Goal: Transaction & Acquisition: Subscribe to service/newsletter

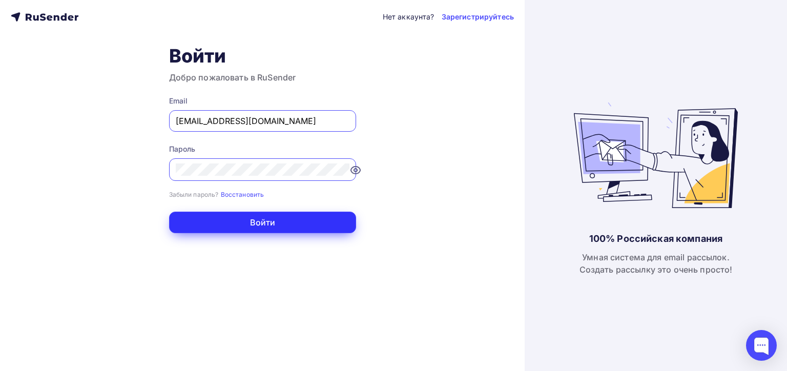
click at [261, 220] on button "Войти" at bounding box center [262, 223] width 187 height 22
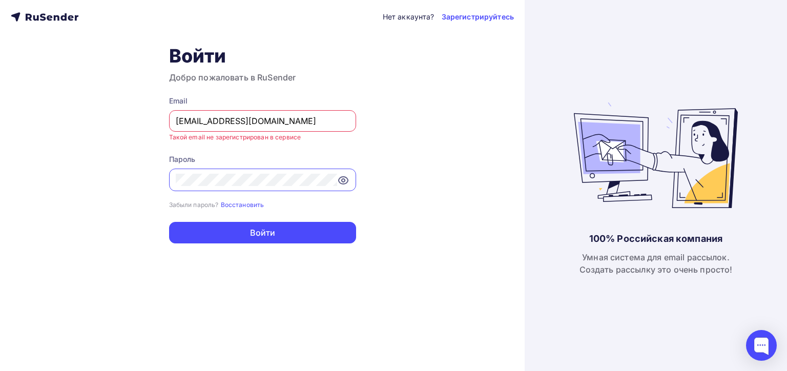
click at [256, 116] on input "[EMAIL_ADDRESS][DOMAIN_NAME]" at bounding box center [263, 121] width 174 height 12
type input "[EMAIL_ADDRESS][DOMAIN_NAME]"
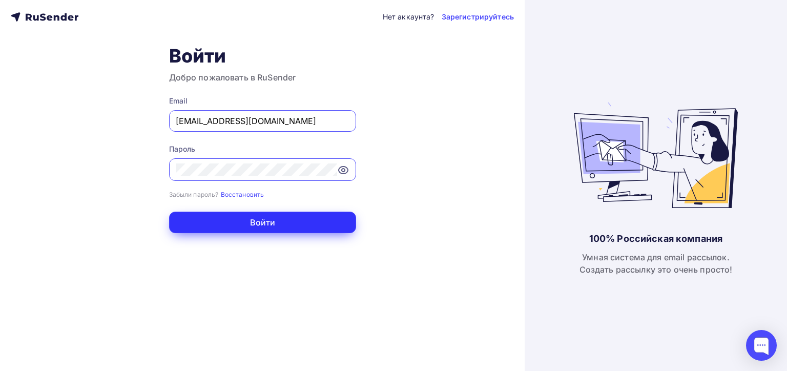
click at [240, 219] on button "Войти" at bounding box center [262, 223] width 187 height 22
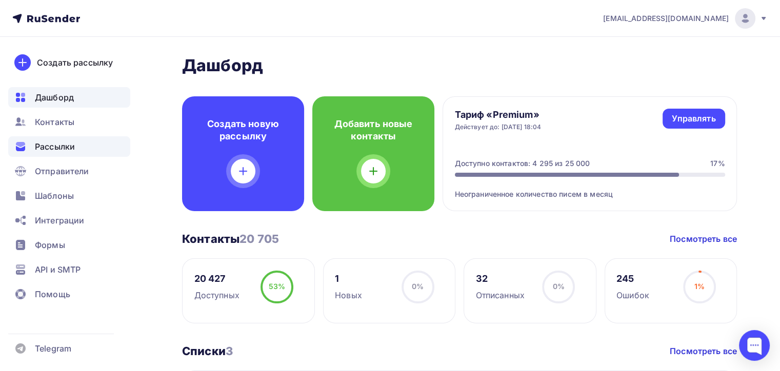
click at [57, 148] on span "Рассылки" at bounding box center [55, 146] width 40 height 12
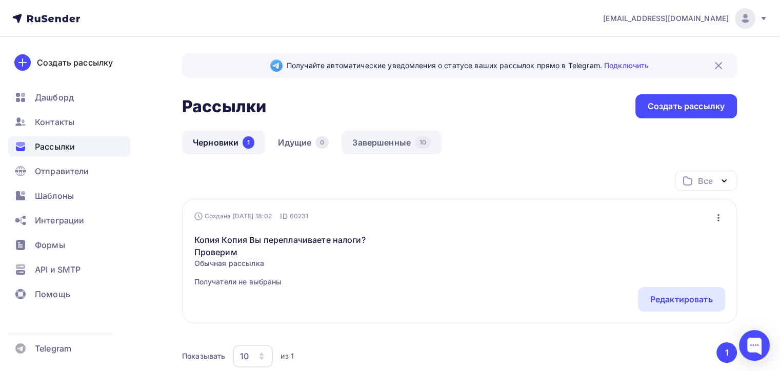
click at [367, 141] on link "Завершенные 10" at bounding box center [391, 143] width 100 height 24
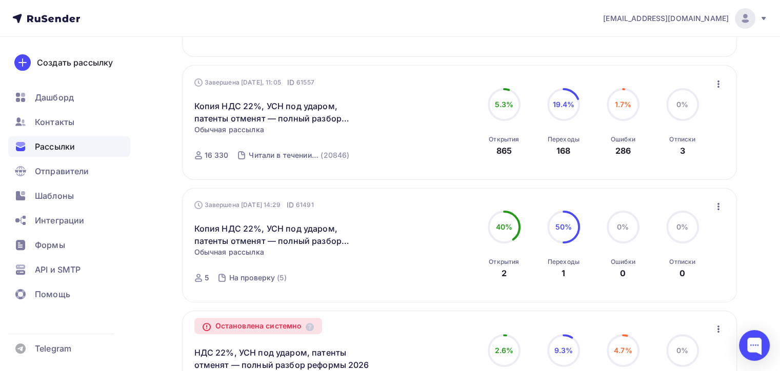
scroll to position [103, 0]
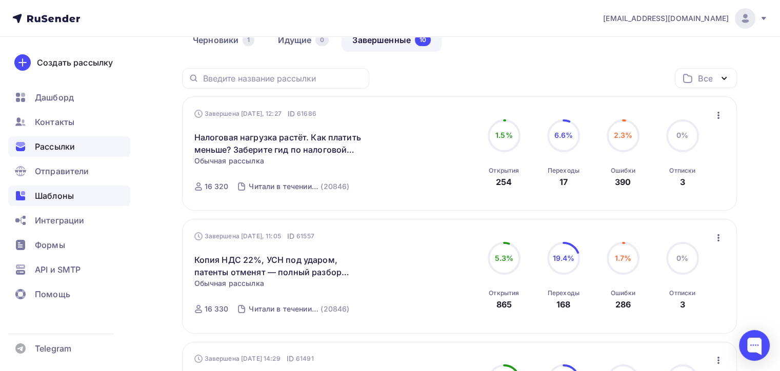
click at [55, 197] on span "Шаблоны" at bounding box center [54, 196] width 39 height 12
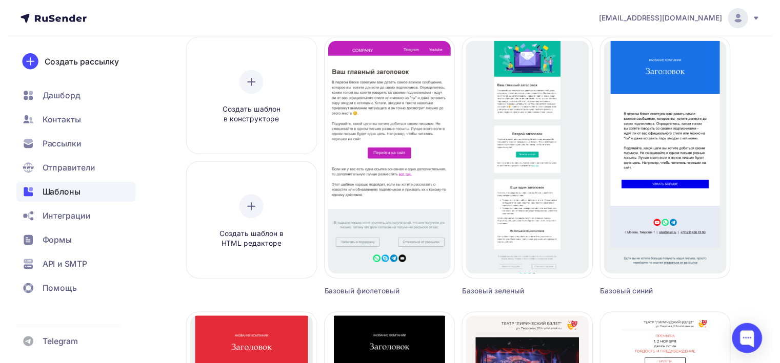
scroll to position [51, 0]
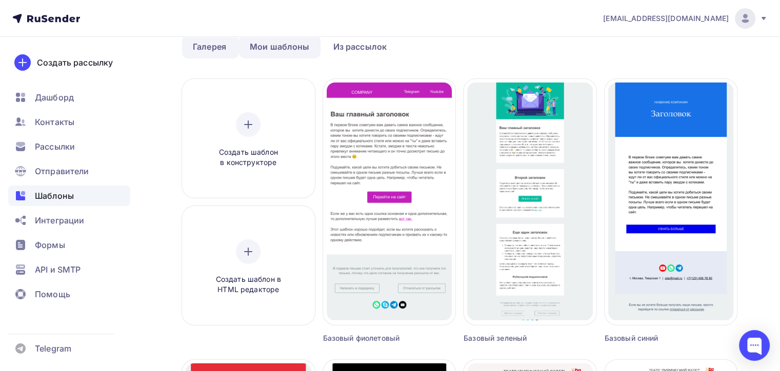
click at [279, 47] on link "Мои шаблоны" at bounding box center [280, 47] width 82 height 24
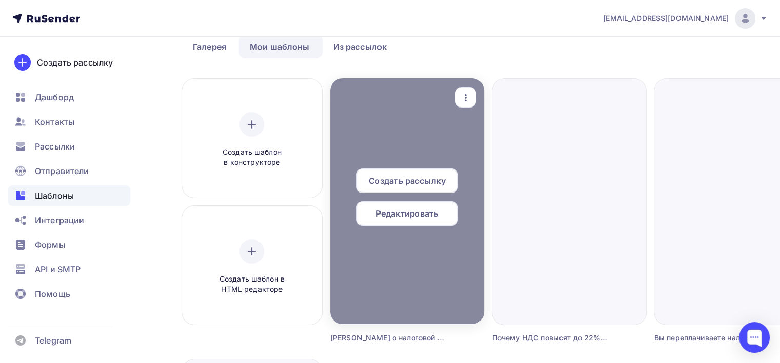
click at [410, 219] on span "Редактировать" at bounding box center [407, 214] width 63 height 12
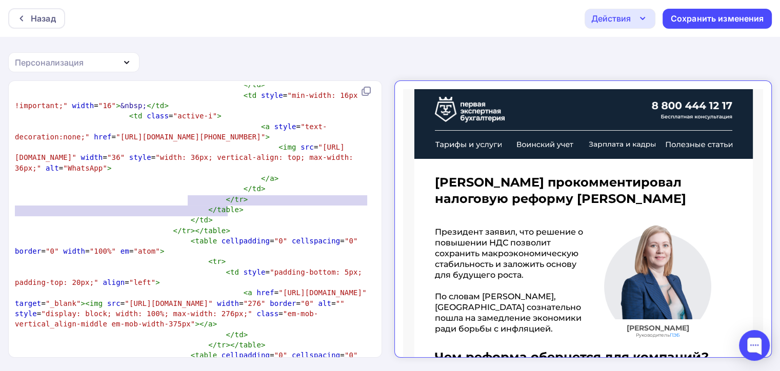
scroll to position [4, 0]
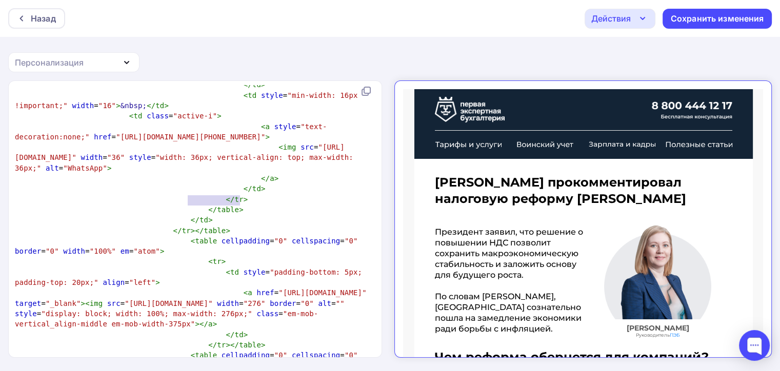
type textarea "{{webversion}}"
drag, startPoint x: 187, startPoint y: 199, endPoint x: 243, endPoint y: 201, distance: 56.4
type textarea "{{unsubscribe_url}}"
drag, startPoint x: 285, startPoint y: 178, endPoint x: 359, endPoint y: 178, distance: 74.3
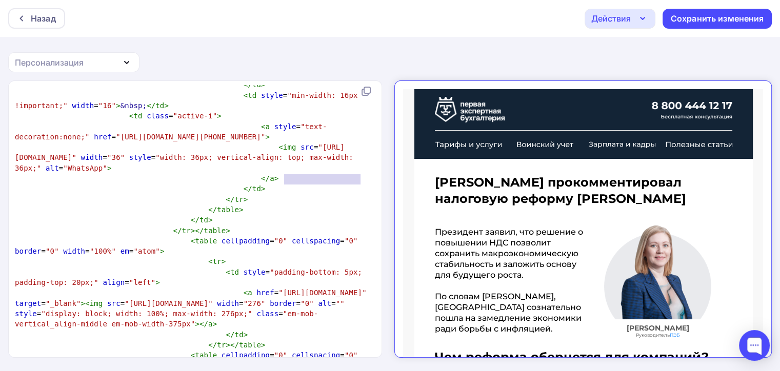
click at [36, 21] on div "Назад" at bounding box center [43, 18] width 25 height 12
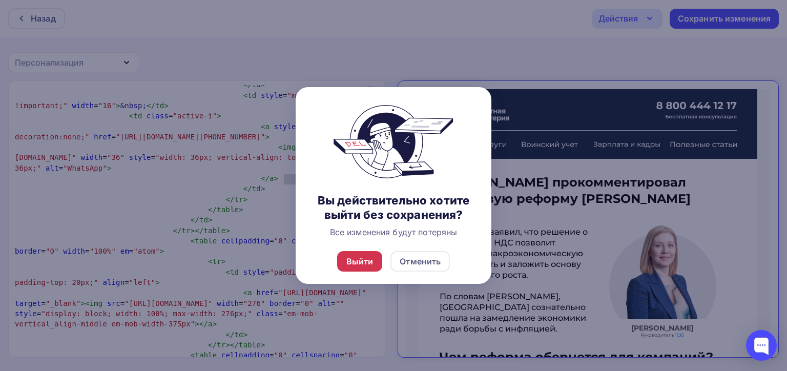
click at [363, 266] on div "Выйти" at bounding box center [360, 261] width 27 height 12
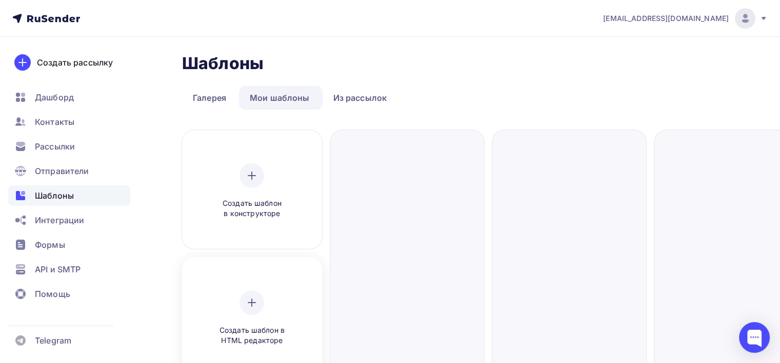
click at [250, 301] on icon at bounding box center [252, 303] width 12 height 12
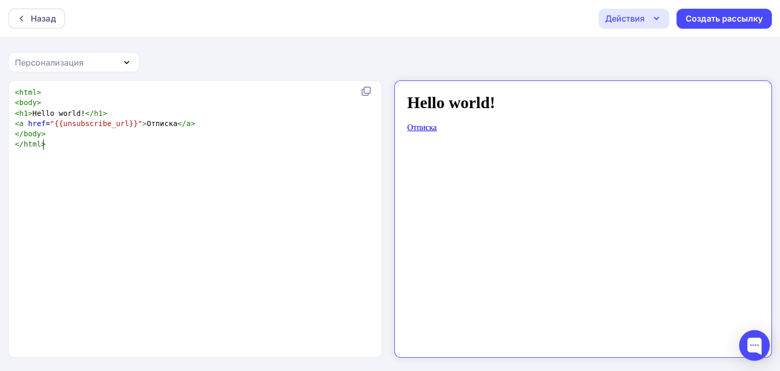
click at [152, 141] on pre "</ html >" at bounding box center [193, 144] width 360 height 10
type textarea "<html> <body> <h1>Hello world!</h1> <a href="{{unsubscribe_url}}">Отписка</a> <…"
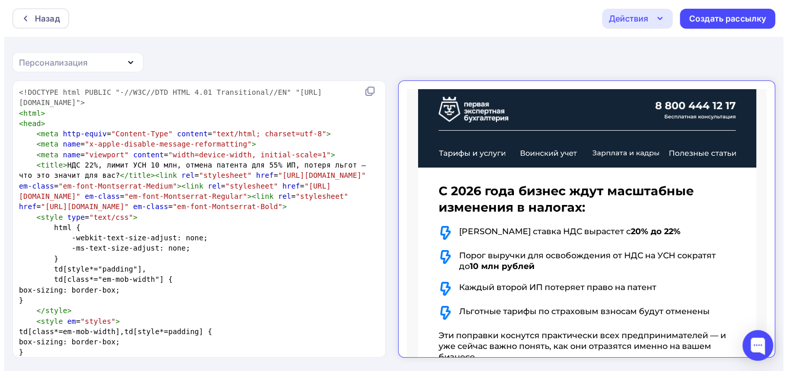
scroll to position [9050, 0]
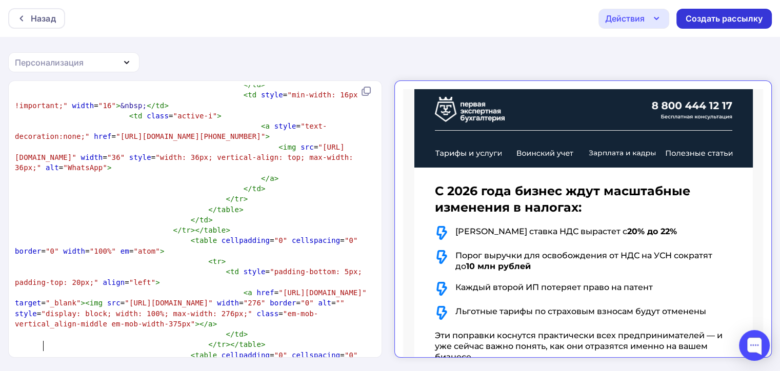
click at [689, 17] on div "Создать рассылку" at bounding box center [723, 19] width 77 height 12
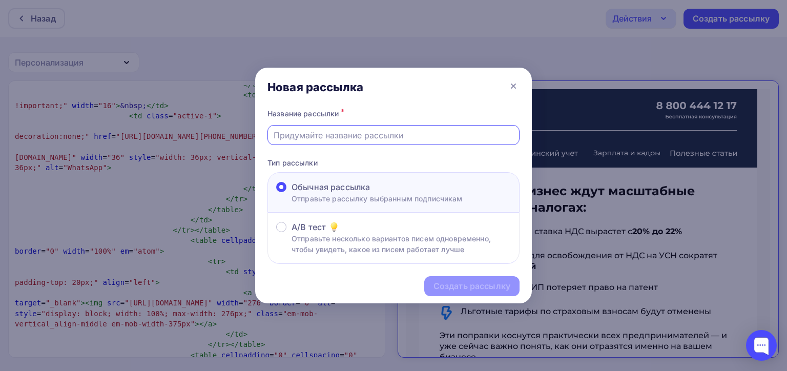
click at [355, 135] on input "text" at bounding box center [394, 135] width 240 height 12
paste input "НДС 22%, лимит УСН 10 млн, отмена патента для 55% ИП, потеря льгот — что это зн…"
type input "НДС 22%, лимит УСН 10 млн, отмена патента для 55% ИП, потеря льгот — что это зн…"
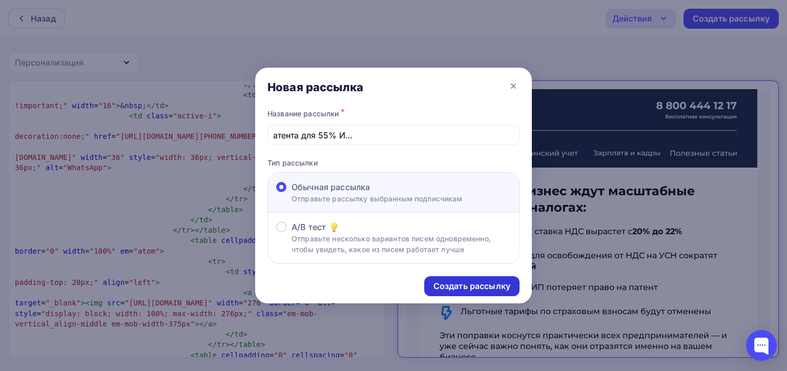
click at [484, 284] on div "Создать рассылку" at bounding box center [472, 286] width 77 height 12
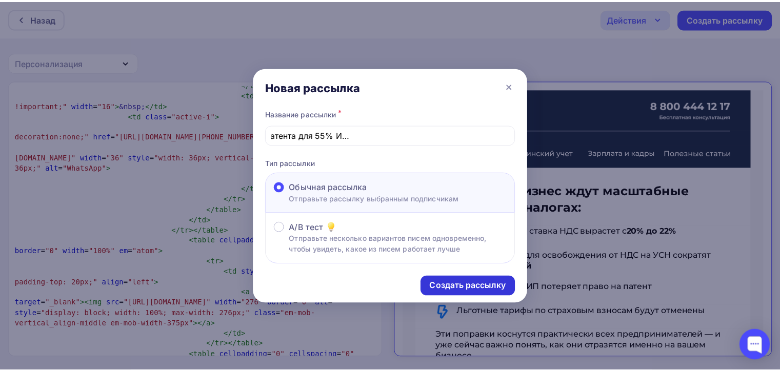
scroll to position [0, 0]
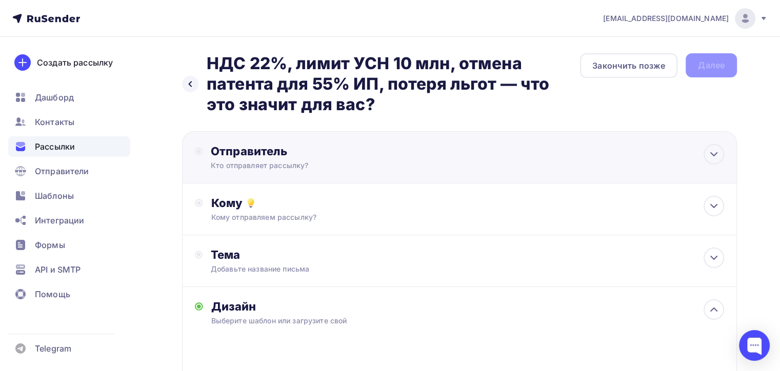
click at [286, 152] on div "Отправитель" at bounding box center [322, 151] width 222 height 14
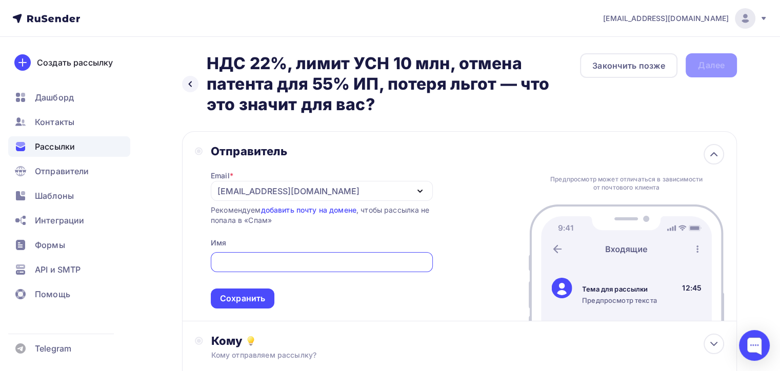
click at [244, 189] on div "[EMAIL_ADDRESS][DOMAIN_NAME]" at bounding box center [288, 191] width 142 height 12
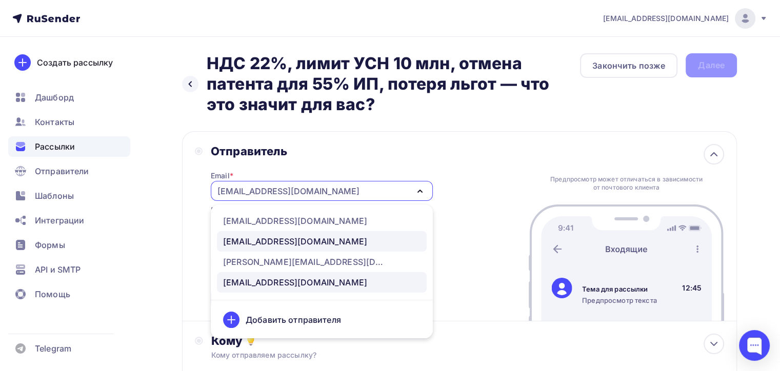
click at [242, 239] on div "[EMAIL_ADDRESS][DOMAIN_NAME]" at bounding box center [295, 241] width 144 height 12
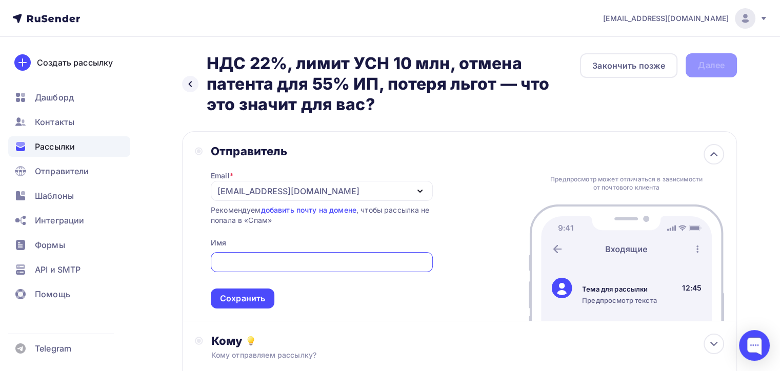
click at [251, 265] on input "text" at bounding box center [321, 262] width 210 height 12
type input "G"
type input "ПЭБ"
click at [260, 299] on div "Сохранить" at bounding box center [242, 299] width 45 height 12
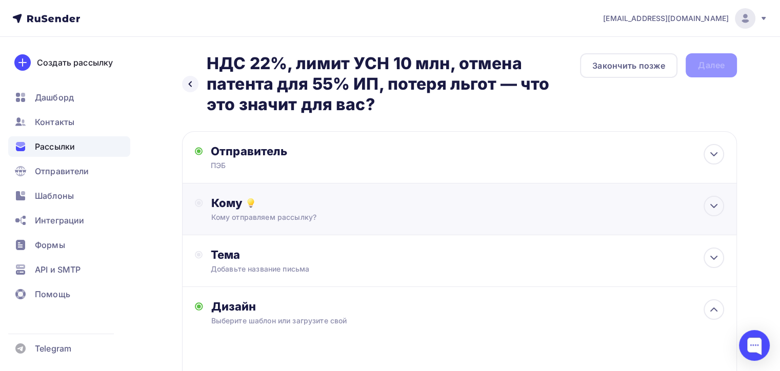
click at [319, 220] on div "Кому отправляем рассылку?" at bounding box center [441, 217] width 461 height 10
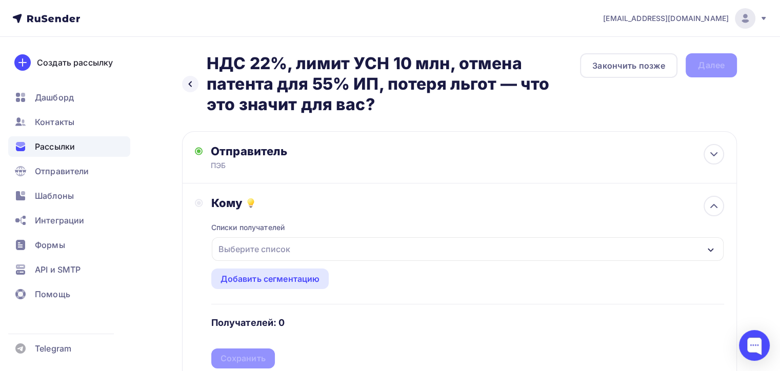
click at [257, 252] on div "Выберите список" at bounding box center [254, 249] width 80 height 18
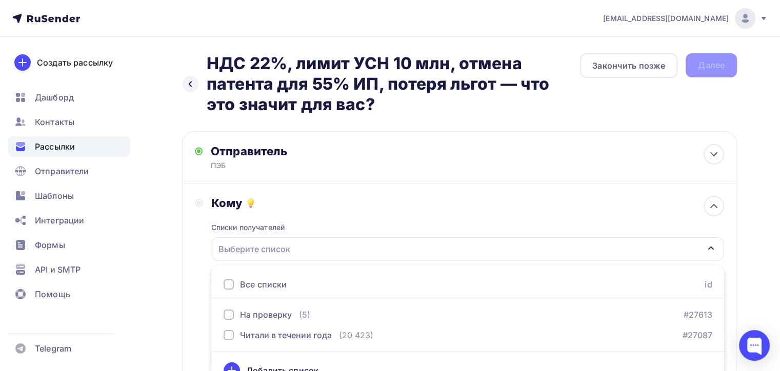
scroll to position [17, 0]
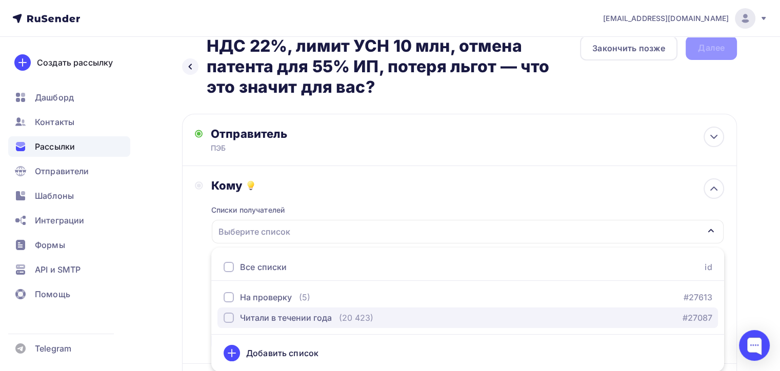
click at [258, 313] on div "Читали в течении года" at bounding box center [286, 318] width 92 height 12
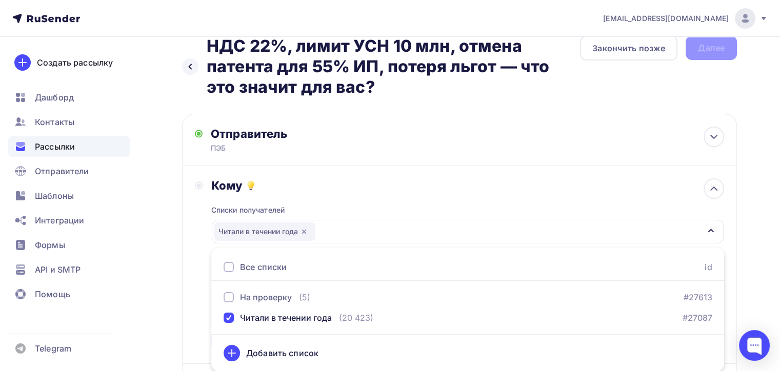
click at [200, 256] on div "Кому Списки получателей Читали в течении года Все списки id На проверку (5) #27…" at bounding box center [459, 264] width 529 height 173
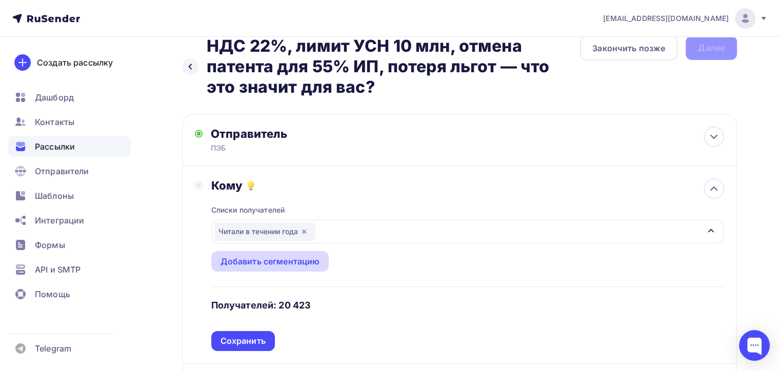
click at [260, 262] on div "Добавить сегментацию" at bounding box center [269, 261] width 99 height 12
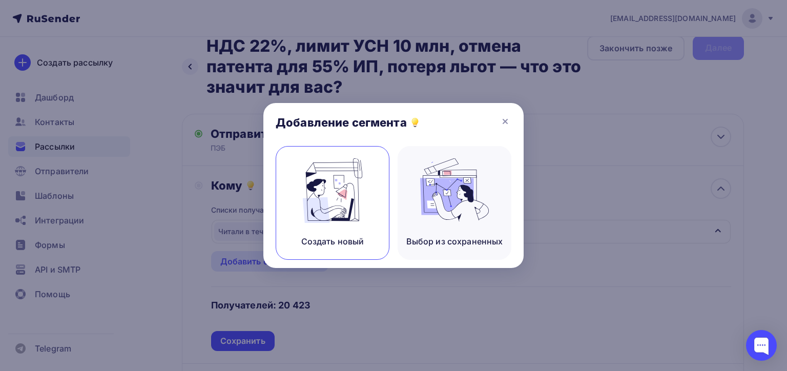
click at [340, 206] on img at bounding box center [332, 190] width 69 height 65
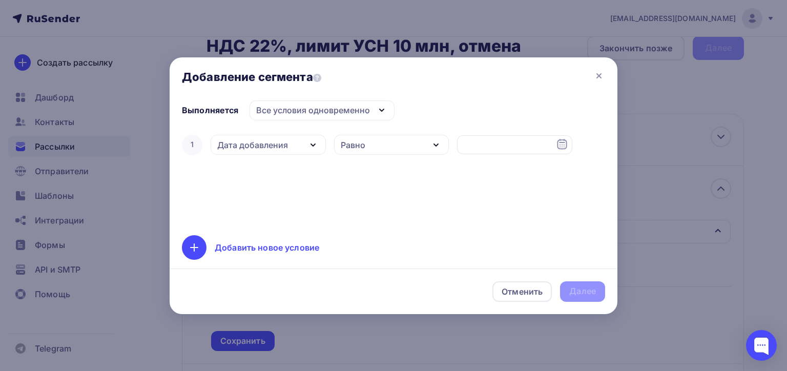
click at [256, 145] on div "Дата добавления" at bounding box center [252, 145] width 71 height 12
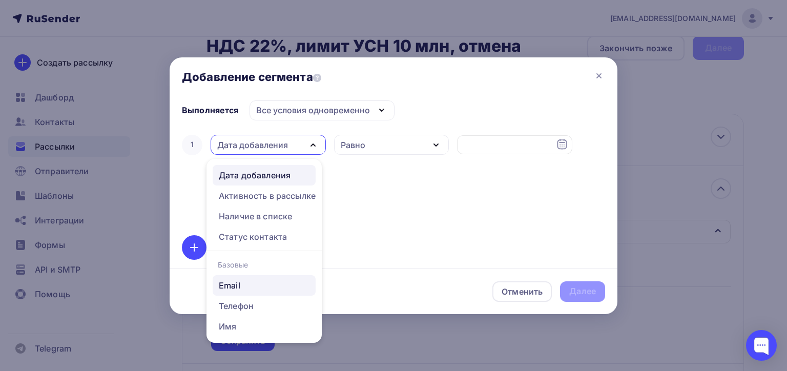
click at [236, 287] on div "Email" at bounding box center [230, 285] width 22 height 12
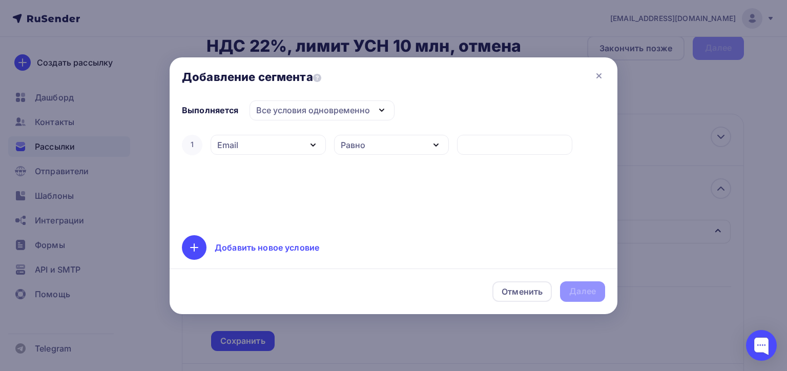
drag, startPoint x: 376, startPoint y: 148, endPoint x: 373, endPoint y: 153, distance: 6.0
click at [375, 148] on div "Равно" at bounding box center [391, 145] width 115 height 20
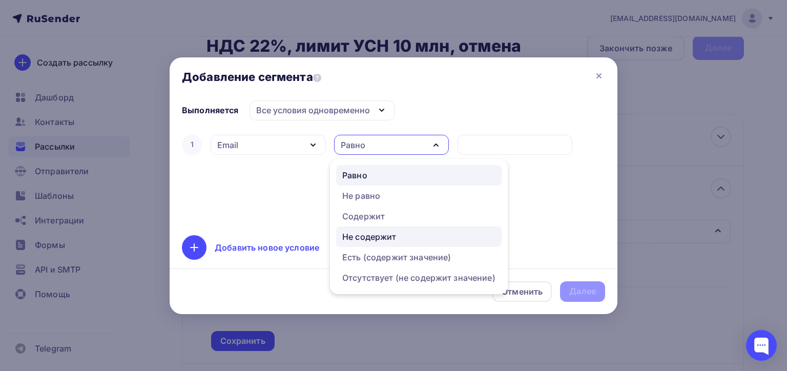
click at [375, 230] on link "Не содержит" at bounding box center [419, 237] width 166 height 21
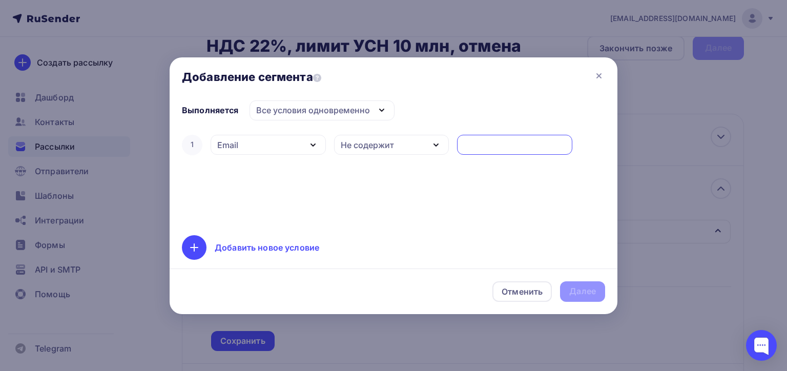
click at [478, 144] on input "text" at bounding box center [515, 145] width 104 height 12
type input "yandex,ru"
click at [296, 251] on div "Добавить новое условие" at bounding box center [267, 247] width 105 height 12
click at [287, 183] on div "Дата добавления" at bounding box center [268, 178] width 115 height 20
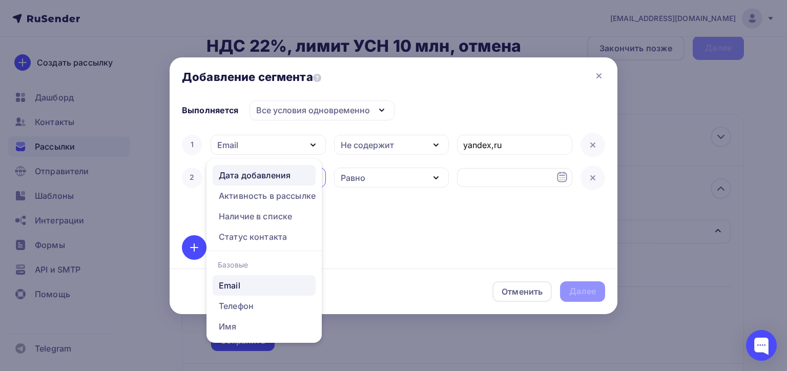
click at [242, 288] on div "Email" at bounding box center [264, 285] width 91 height 12
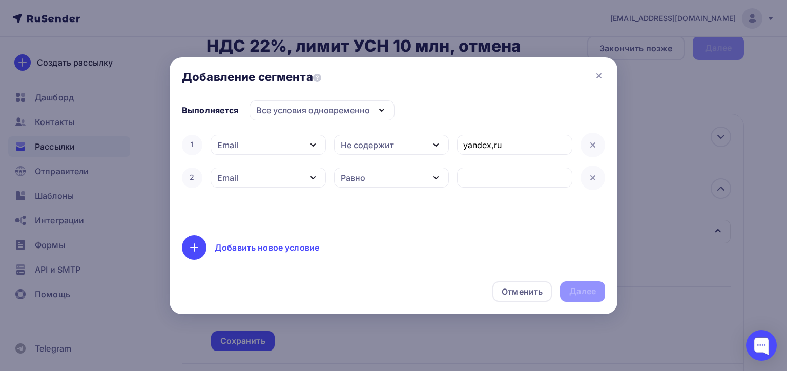
click at [376, 174] on div "Равно" at bounding box center [391, 178] width 115 height 20
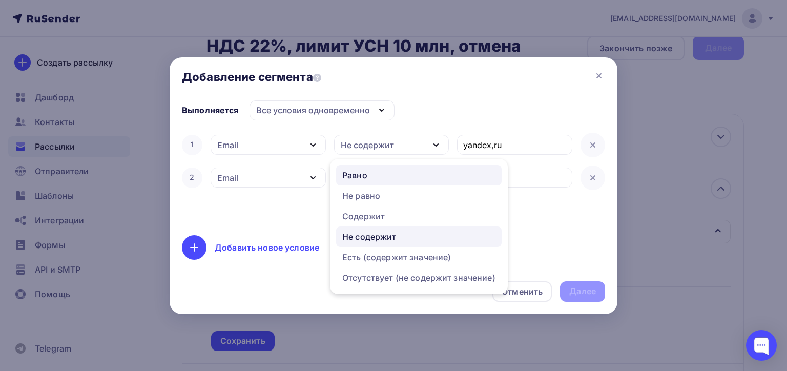
click at [379, 234] on div "Не содержит" at bounding box center [369, 237] width 54 height 12
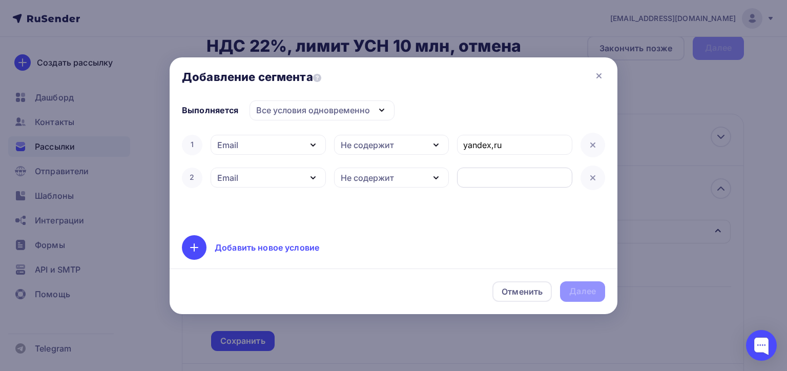
click at [473, 173] on input "text" at bounding box center [515, 178] width 104 height 12
type input "[DOMAIN_NAME]"
click at [238, 250] on div "Добавить новое условие" at bounding box center [267, 247] width 105 height 12
click at [251, 206] on div "Дата добавления" at bounding box center [252, 211] width 71 height 12
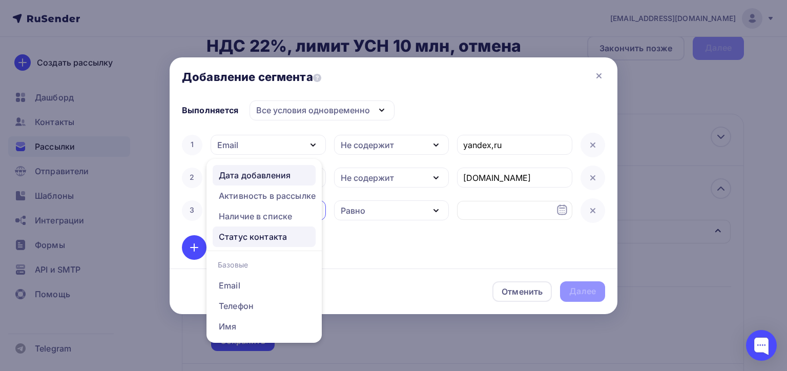
click at [262, 236] on div "Статус контакта" at bounding box center [253, 237] width 68 height 12
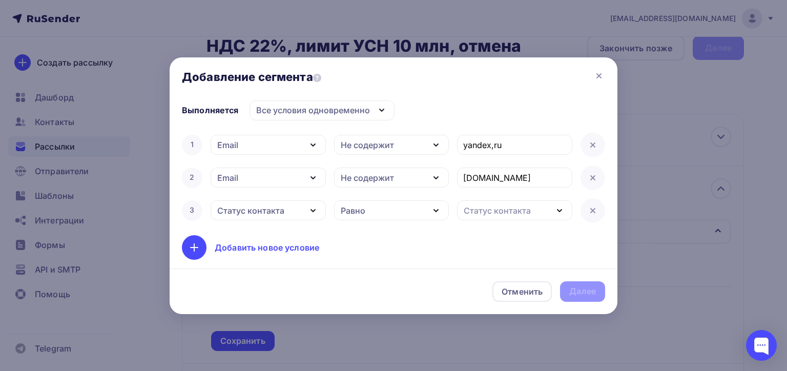
click at [377, 209] on div "Равно" at bounding box center [391, 210] width 115 height 20
drag, startPoint x: 374, startPoint y: 207, endPoint x: 413, endPoint y: 206, distance: 39.5
click at [374, 205] on div "Не равно" at bounding box center [361, 204] width 38 height 12
click at [479, 213] on div "Статус контакта" at bounding box center [497, 211] width 67 height 12
click at [281, 213] on div "Статус контакта" at bounding box center [250, 211] width 67 height 12
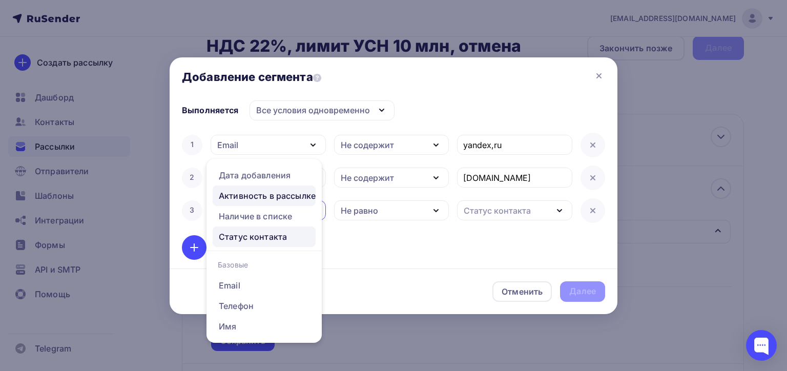
click at [277, 197] on div "Активность в рассылке" at bounding box center [267, 196] width 97 height 12
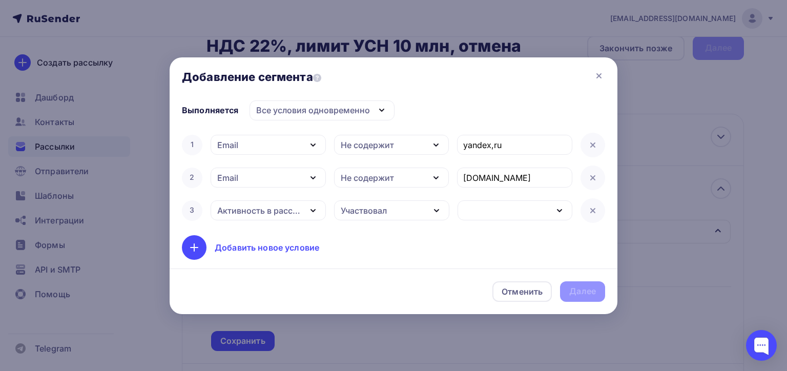
click at [381, 211] on div "Участвовал" at bounding box center [364, 211] width 46 height 12
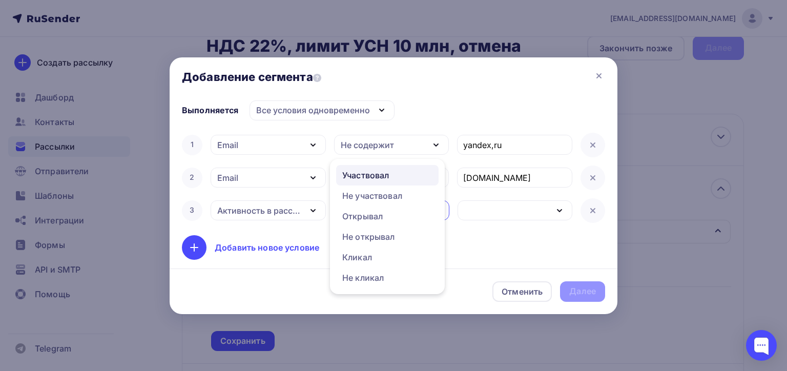
click at [470, 250] on div "Добавить новое условие" at bounding box center [393, 247] width 423 height 25
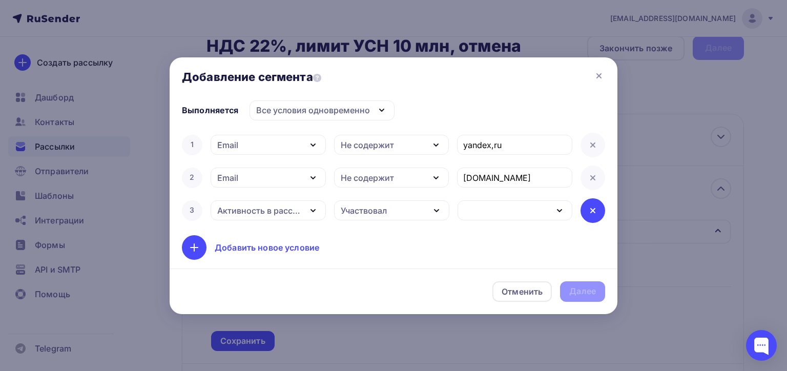
click at [589, 207] on icon at bounding box center [593, 211] width 12 height 12
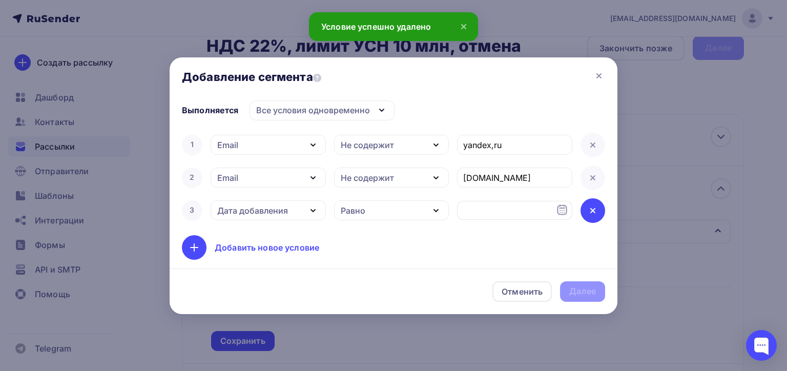
click at [593, 213] on icon at bounding box center [593, 211] width 12 height 12
drag, startPoint x: 545, startPoint y: 225, endPoint x: 574, endPoint y: 271, distance: 54.5
click at [549, 226] on div "Выполняется Все условия одновременно Все условия одновременно Хотя бы одно из у…" at bounding box center [393, 179] width 423 height 159
click at [579, 291] on div "Далее" at bounding box center [583, 292] width 27 height 12
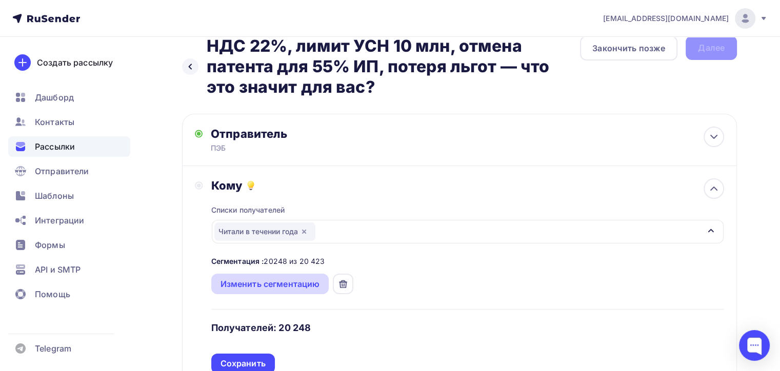
click at [271, 279] on div "Изменить сегментацию" at bounding box center [269, 284] width 99 height 12
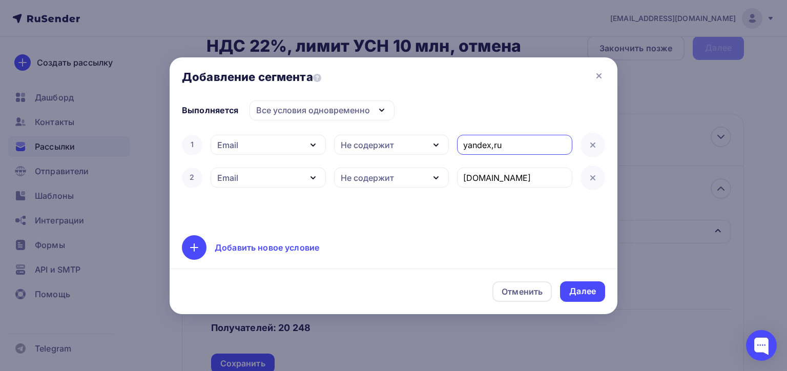
click at [496, 146] on input "yandex,ru" at bounding box center [515, 145] width 104 height 12
click at [492, 146] on input "yandex,ru" at bounding box center [515, 145] width 104 height 12
type input "[DOMAIN_NAME]"
click at [576, 291] on div "Далее" at bounding box center [583, 292] width 27 height 12
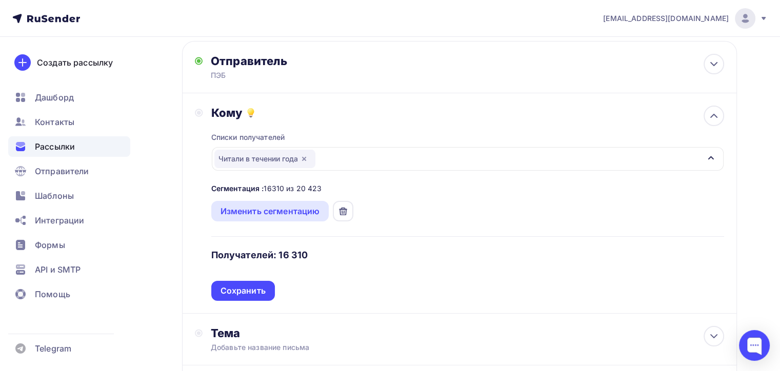
scroll to position [171, 0]
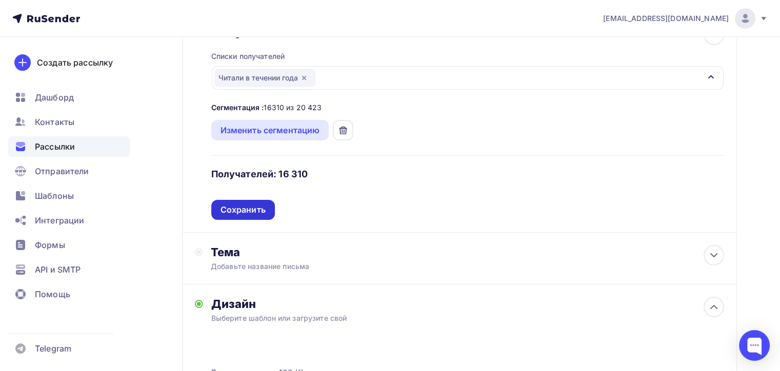
click at [262, 211] on div "Сохранить" at bounding box center [242, 210] width 45 height 12
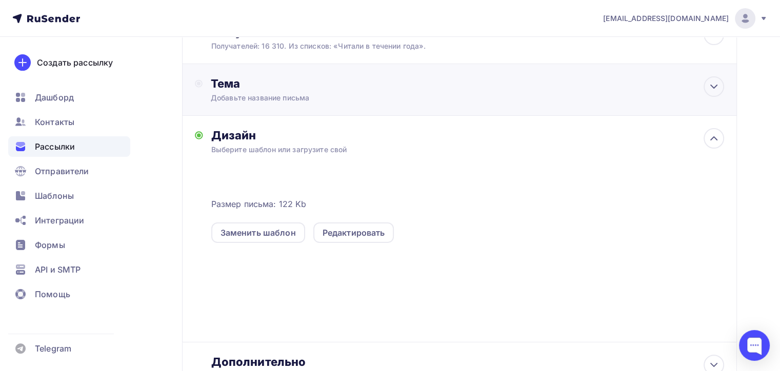
click at [291, 93] on div "Добавьте название письма" at bounding box center [302, 98] width 183 height 10
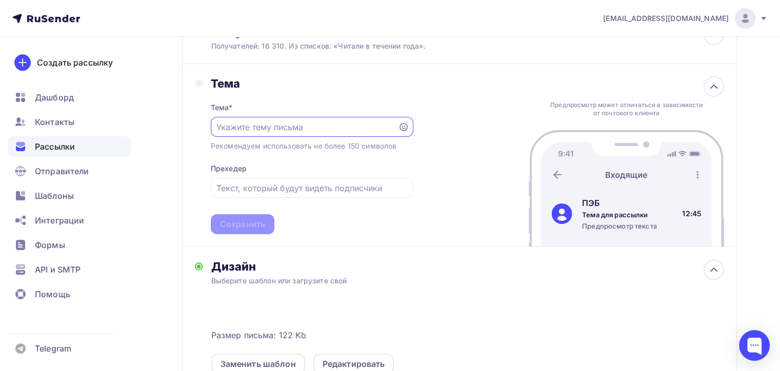
scroll to position [0, 0]
click at [609, 274] on div "Дизайн Выберите шаблон или загрузите свой Размер письма: 122 Kb Заменить шаблон…" at bounding box center [467, 367] width 513 height 214
click at [253, 118] on div at bounding box center [312, 127] width 203 height 20
click at [251, 126] on input "text" at bounding box center [303, 128] width 175 height 12
paste input "НДС 22%, лимит УСН 10 млн, отмена патента для 55% ИП, потеря льгот — что это зн…"
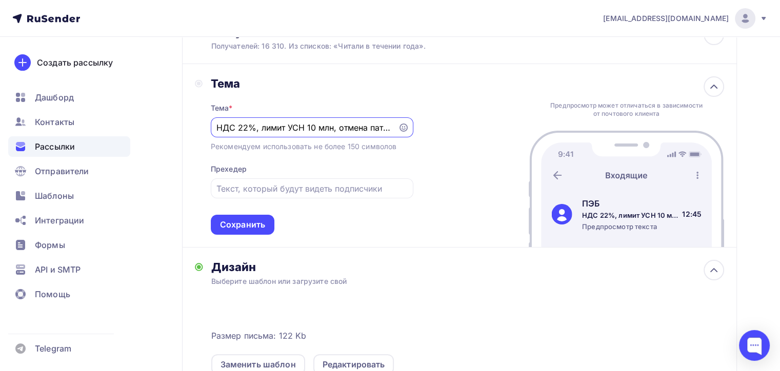
scroll to position [0, 224]
type input "НДС 22%, лимит УСН 10 млн, отмена патента для 55% ИП, потеря льгот — что это зн…"
click at [256, 223] on div "Сохранить" at bounding box center [242, 225] width 45 height 12
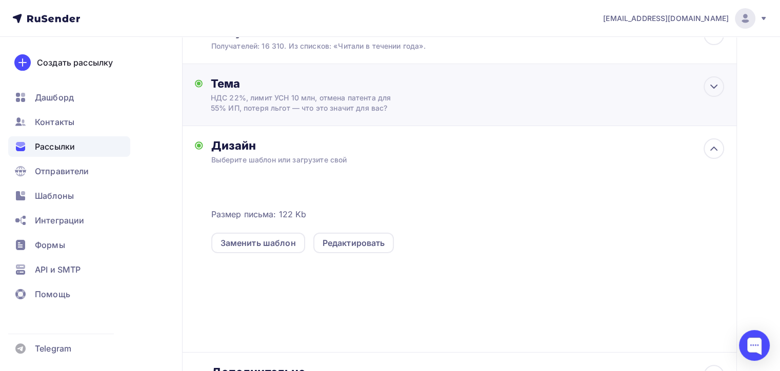
scroll to position [0, 0]
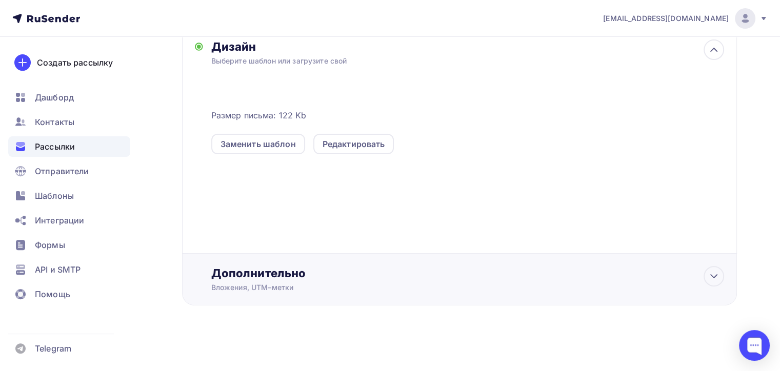
click at [287, 275] on div "Дополнительно" at bounding box center [467, 273] width 513 height 14
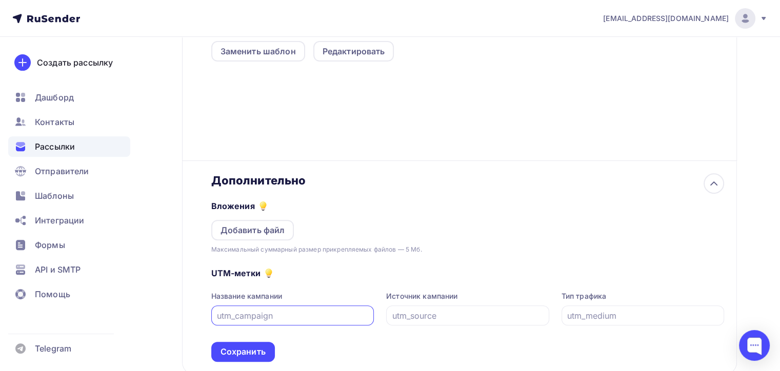
scroll to position [431, 0]
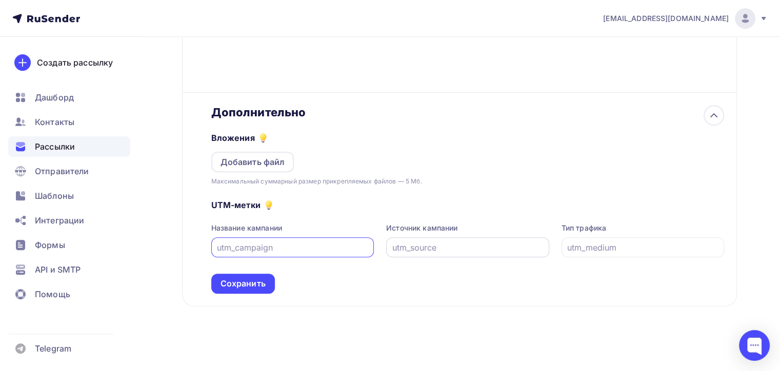
click at [409, 244] on input "text" at bounding box center [467, 247] width 151 height 12
paste input "smtp2_8_10"
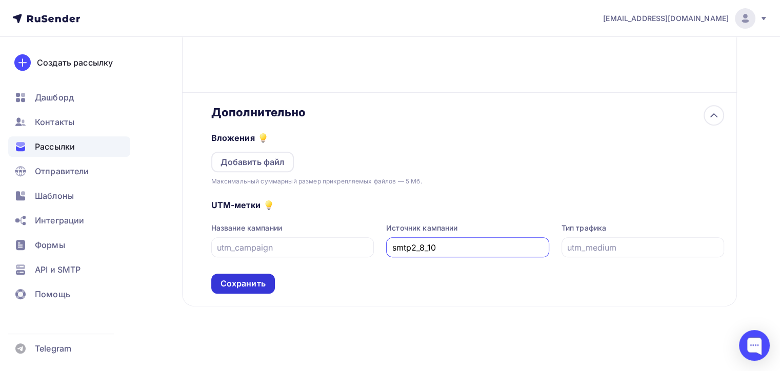
type input "smtp2_8_10"
click at [240, 281] on div "Сохранить" at bounding box center [242, 284] width 45 height 12
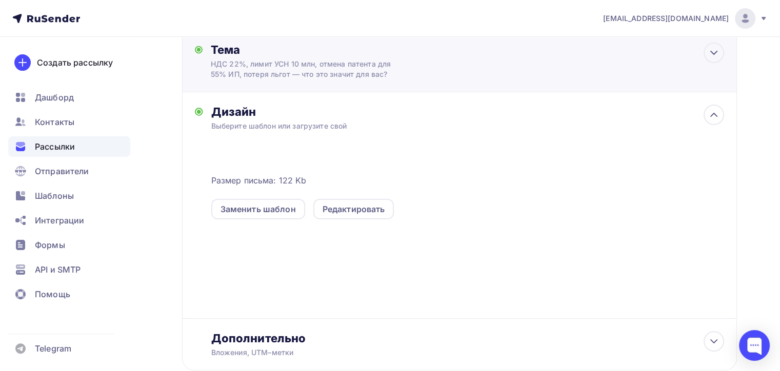
scroll to position [0, 0]
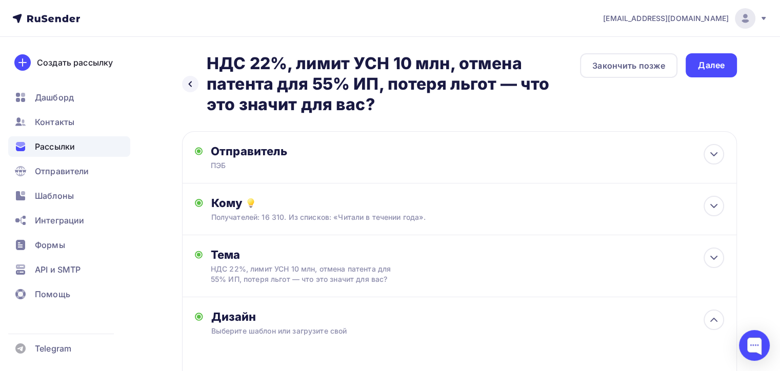
click at [706, 81] on div "Назад НДС 22%, лимит УСН 10 млн, отмена патента для 55% ИП, потеря льгот — что …" at bounding box center [459, 84] width 555 height 62
click at [706, 71] on div "Далее" at bounding box center [711, 65] width 27 height 12
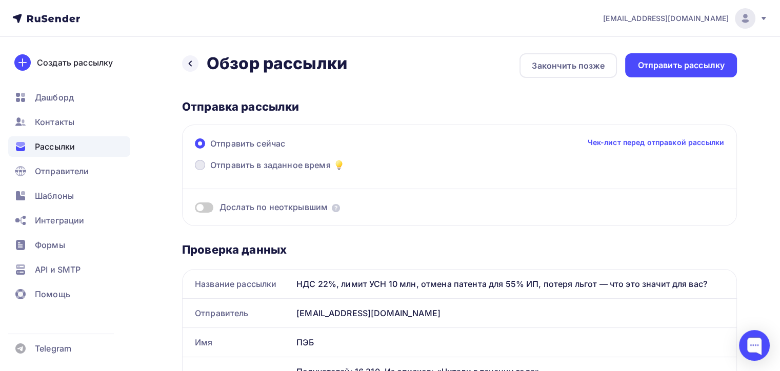
click at [244, 164] on span "Отправить в заданное время" at bounding box center [270, 165] width 120 height 12
click at [210, 171] on input "Отправить в заданное время" at bounding box center [210, 171] width 0 height 0
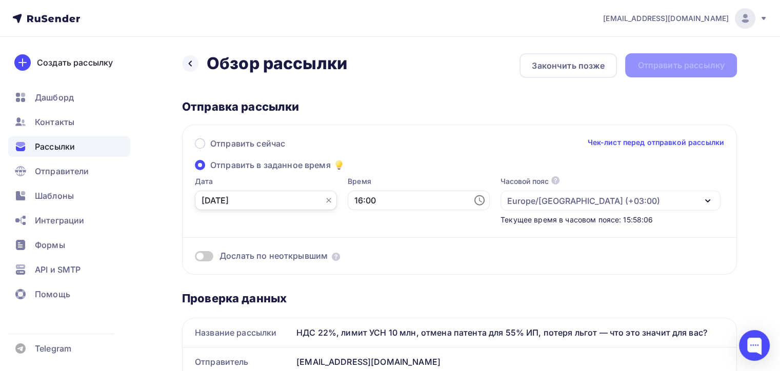
click at [238, 195] on input "[DATE]" at bounding box center [266, 200] width 142 height 19
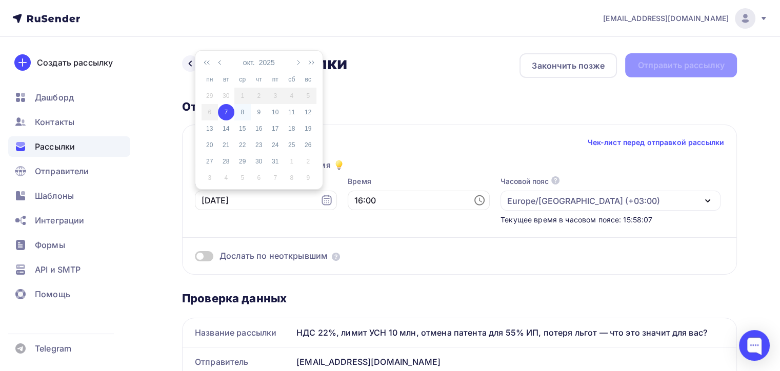
click at [240, 111] on div "8" at bounding box center [242, 112] width 16 height 9
type input "[DATE]"
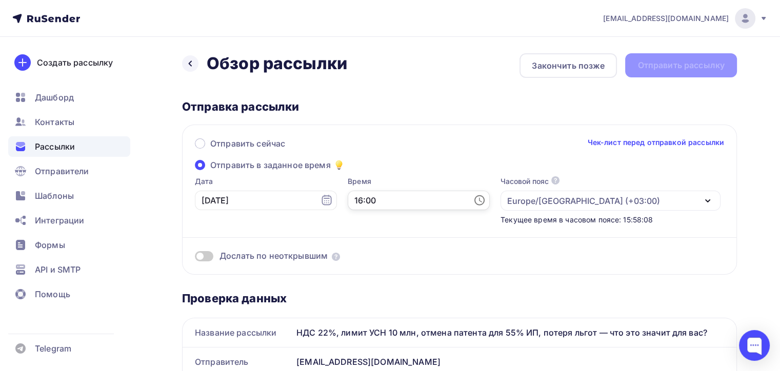
click at [372, 200] on input "16:00" at bounding box center [419, 200] width 142 height 19
click at [361, 111] on li "10" at bounding box center [368, 111] width 53 height 16
type input "10:00"
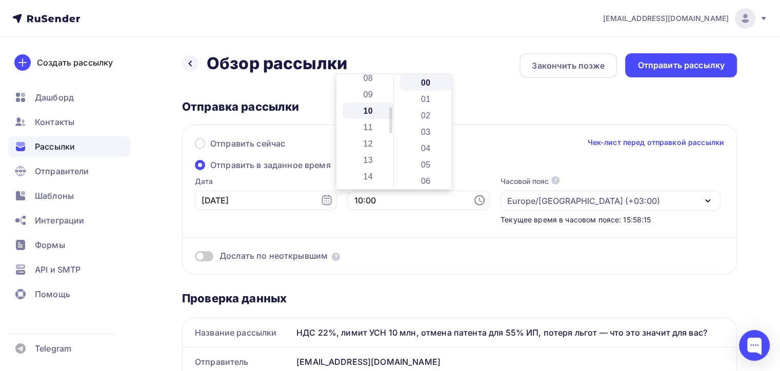
scroll to position [164, 0]
click at [516, 132] on div "Отправить сейчас Чек-лист перед отправкой рассылки Отправить в заданное время Д…" at bounding box center [459, 200] width 555 height 150
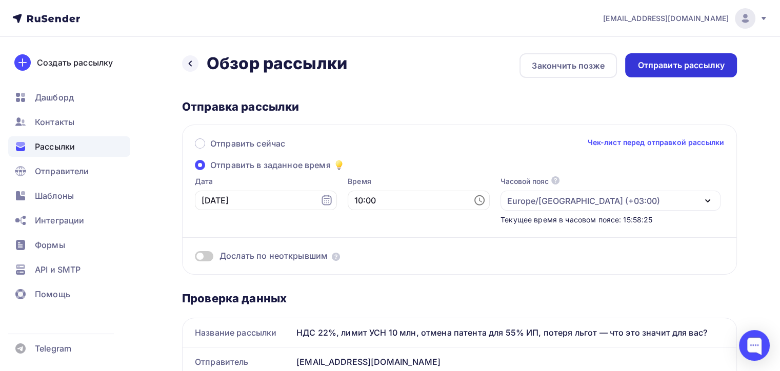
click at [673, 66] on div "Отправить рассылку" at bounding box center [680, 65] width 87 height 12
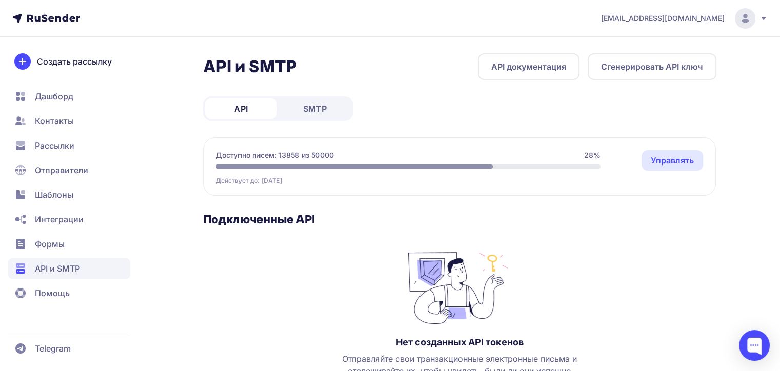
click at [315, 104] on span "SMTP" at bounding box center [315, 109] width 24 height 12
